Goal: Complete application form

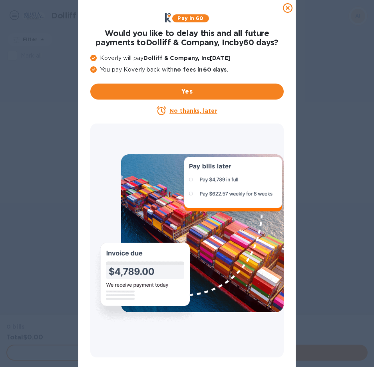
click at [287, 8] on icon at bounding box center [288, 8] width 10 height 10
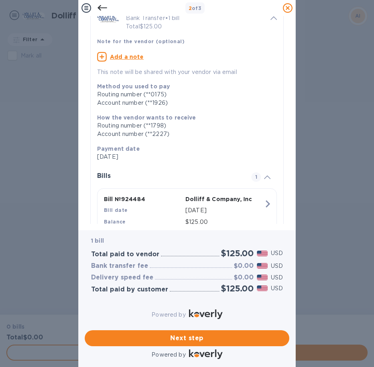
scroll to position [76, 0]
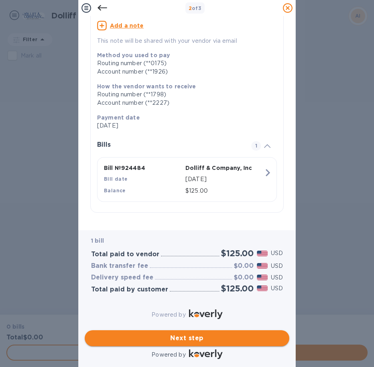
click at [185, 333] on span "Next step" at bounding box center [187, 338] width 192 height 10
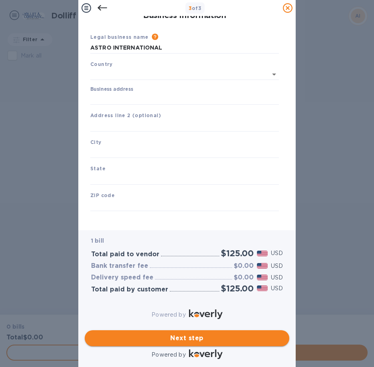
scroll to position [6, 0]
type input "[GEOGRAPHIC_DATA]"
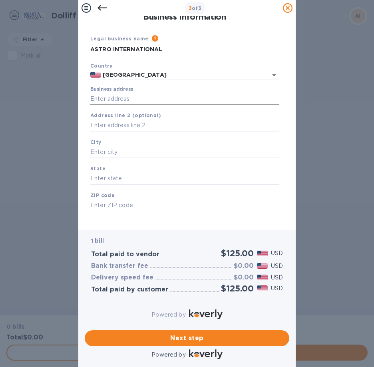
click at [111, 93] on input "Business address" at bounding box center [184, 99] width 189 height 12
type input "[STREET_ADDRESS][PERSON_NAME]"
type input "[PERSON_NAME]"
type input "MA"
type input "02459"
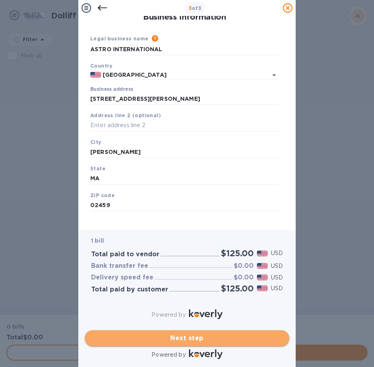
click at [181, 333] on span "Next step" at bounding box center [187, 338] width 192 height 10
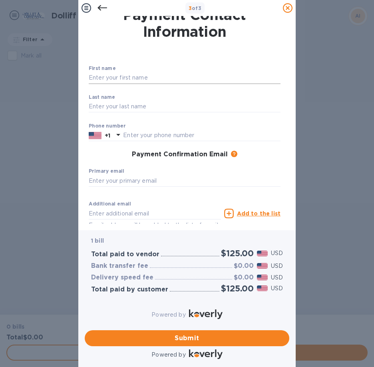
click at [108, 76] on input "text" at bounding box center [185, 78] width 192 height 12
type input "[PERSON_NAME]"
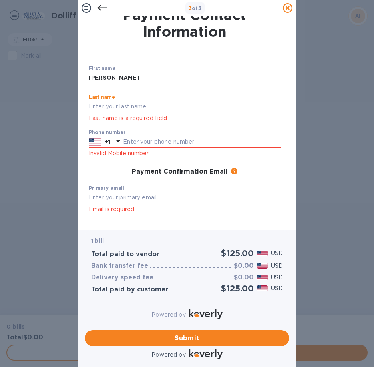
click at [102, 104] on input "text" at bounding box center [185, 107] width 192 height 12
type input "Karys"
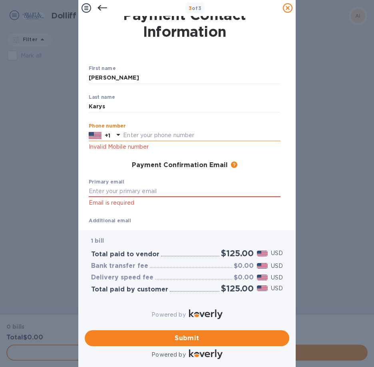
click at [134, 143] on div "Phone number +1 Invalid Mobile number" at bounding box center [185, 137] width 192 height 29
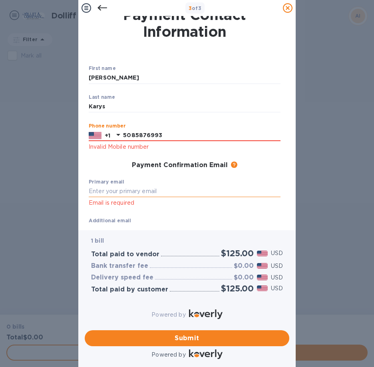
type input "5085876993"
click at [158, 190] on input "text" at bounding box center [185, 192] width 192 height 12
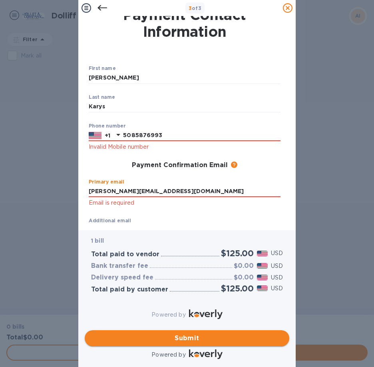
type input "[PERSON_NAME][EMAIL_ADDRESS][DOMAIN_NAME]"
click at [186, 333] on span "Submit" at bounding box center [187, 338] width 192 height 10
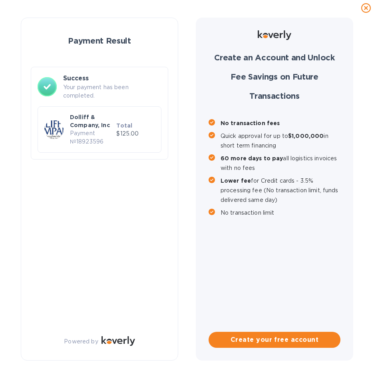
scroll to position [0, 0]
